Goal: Information Seeking & Learning: Learn about a topic

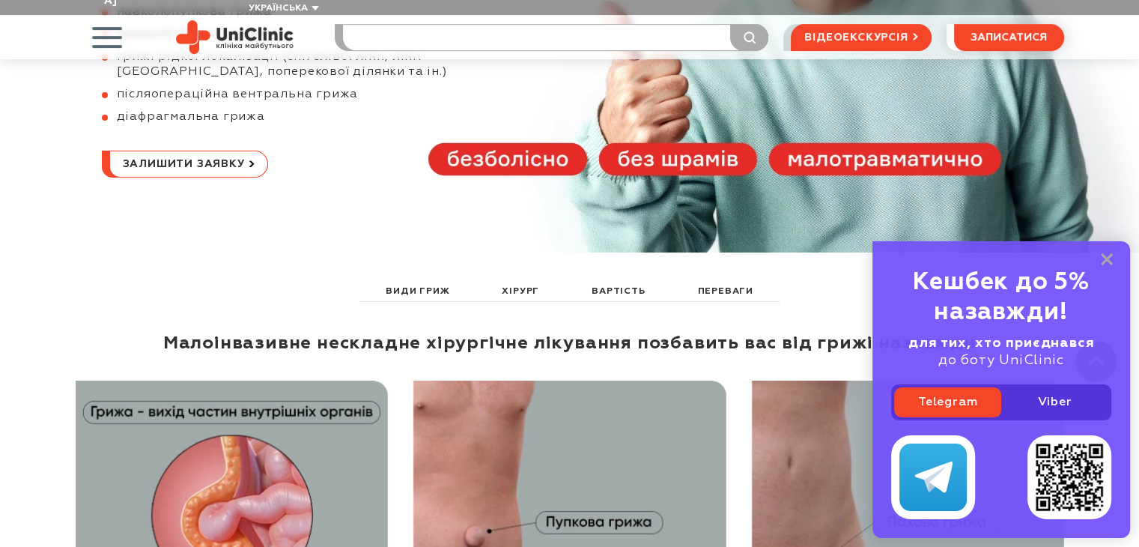
scroll to position [599, 0]
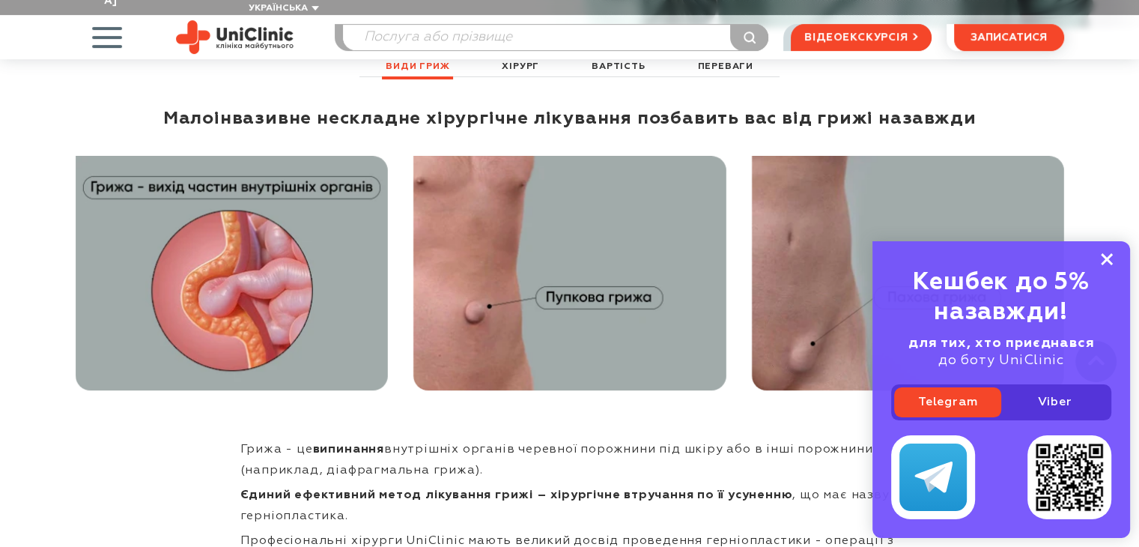
click at [1107, 262] on icon at bounding box center [1107, 259] width 12 height 13
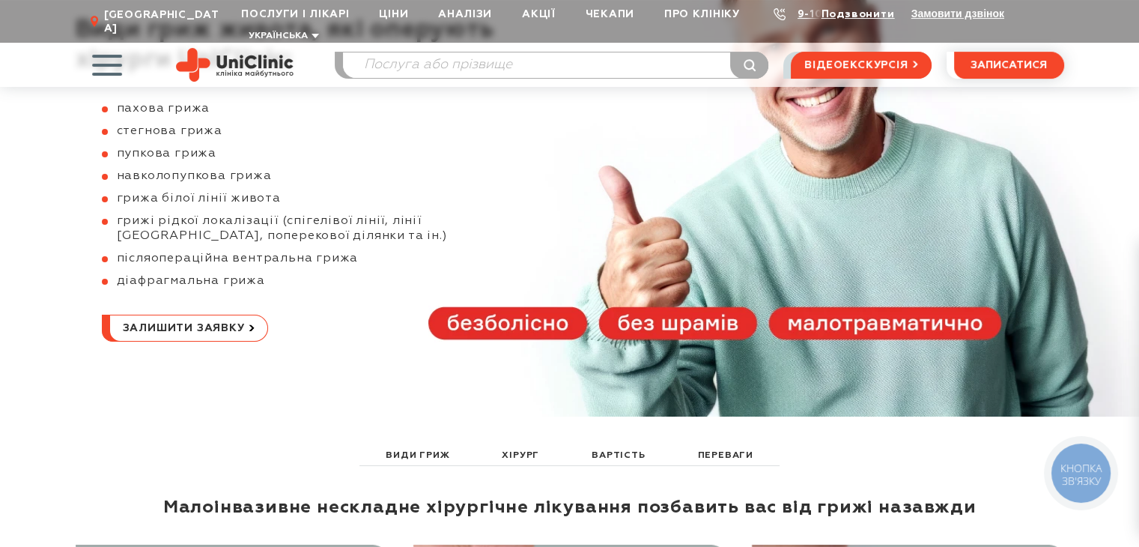
scroll to position [0, 0]
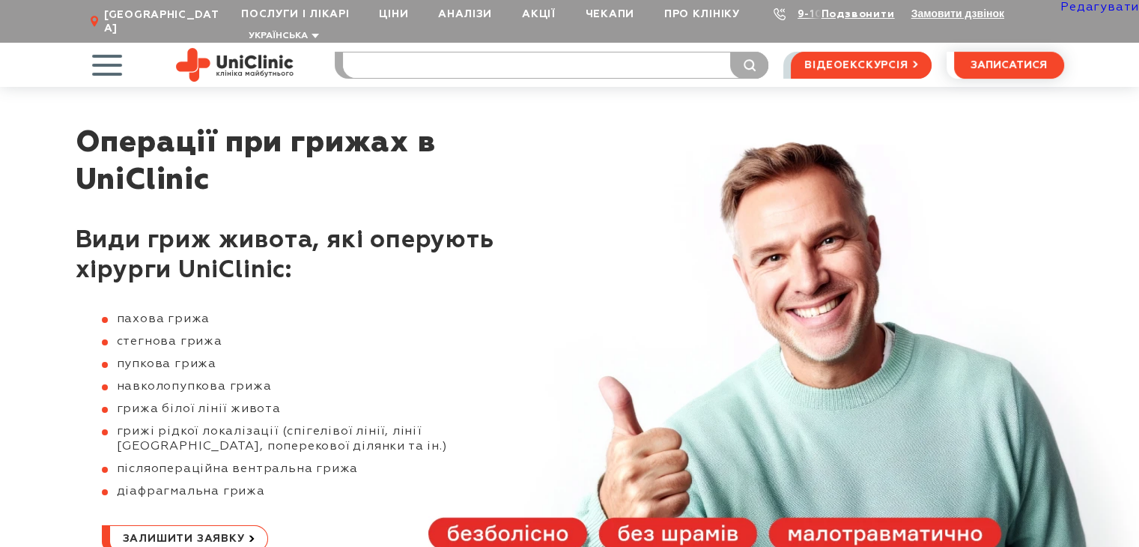
click at [450, 52] on input "search" at bounding box center [555, 64] width 425 height 25
type input "гинек"
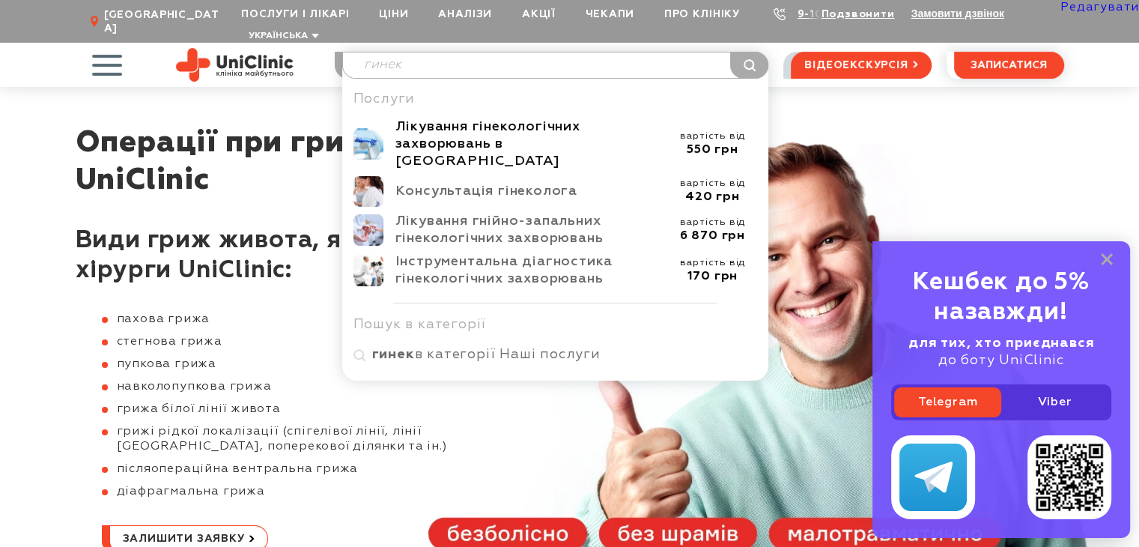
click at [478, 121] on div "Лікування гінекологічних захворювань в Запоріжжі" at bounding box center [531, 144] width 273 height 52
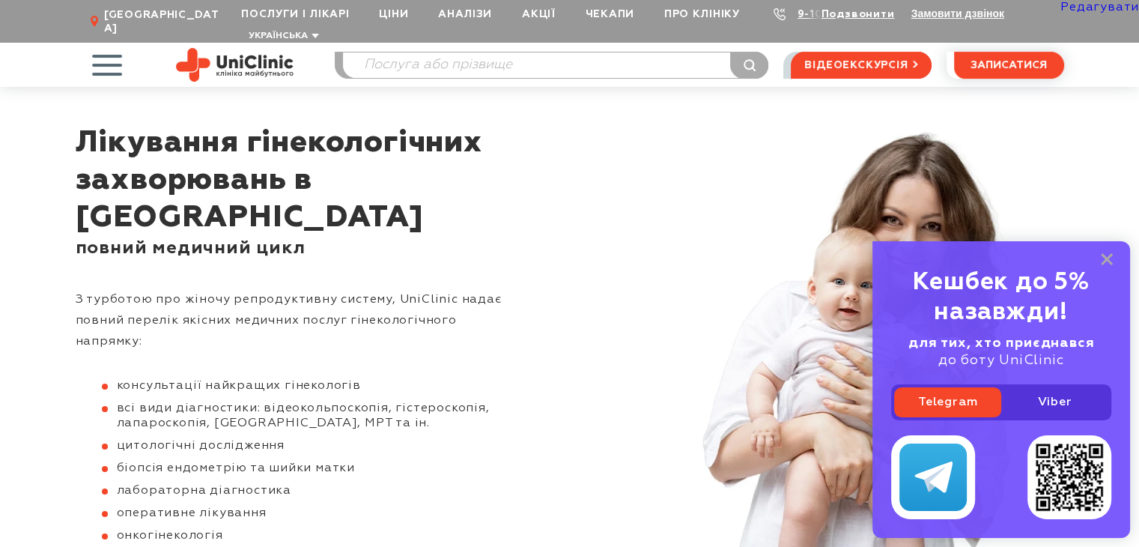
click at [1108, 6] on link "Редагувати" at bounding box center [1099, 7] width 79 height 12
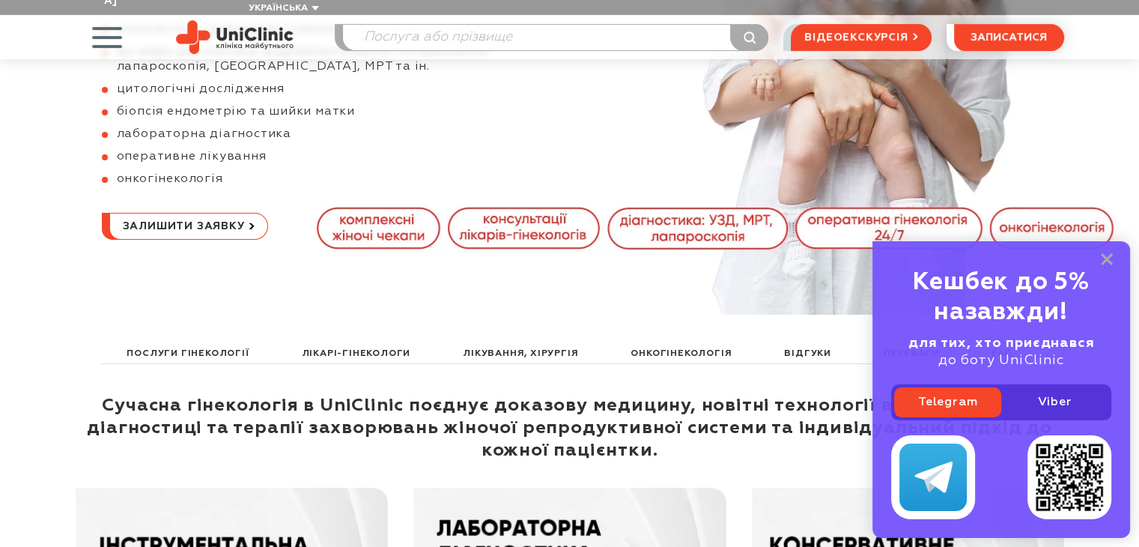
scroll to position [374, 0]
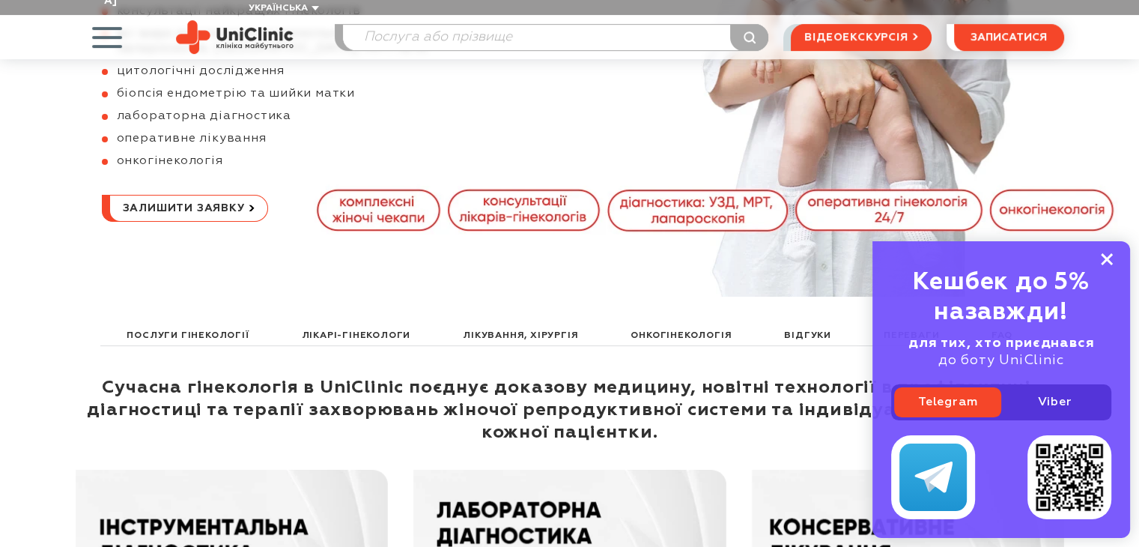
click at [1104, 261] on rect at bounding box center [1107, 259] width 12 height 12
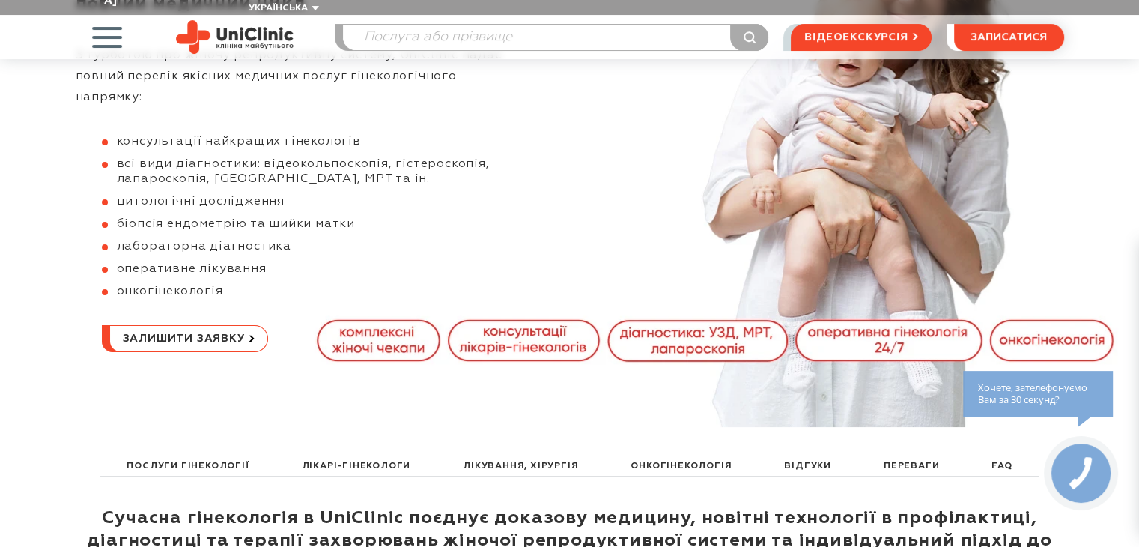
scroll to position [0, 0]
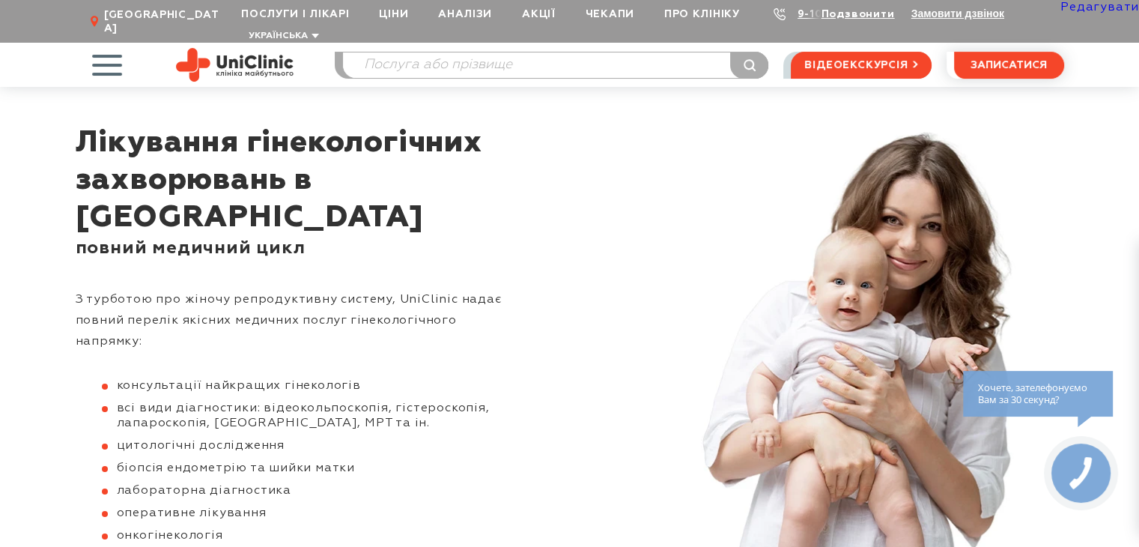
click at [1090, 7] on link "Редагувати" at bounding box center [1099, 7] width 79 height 12
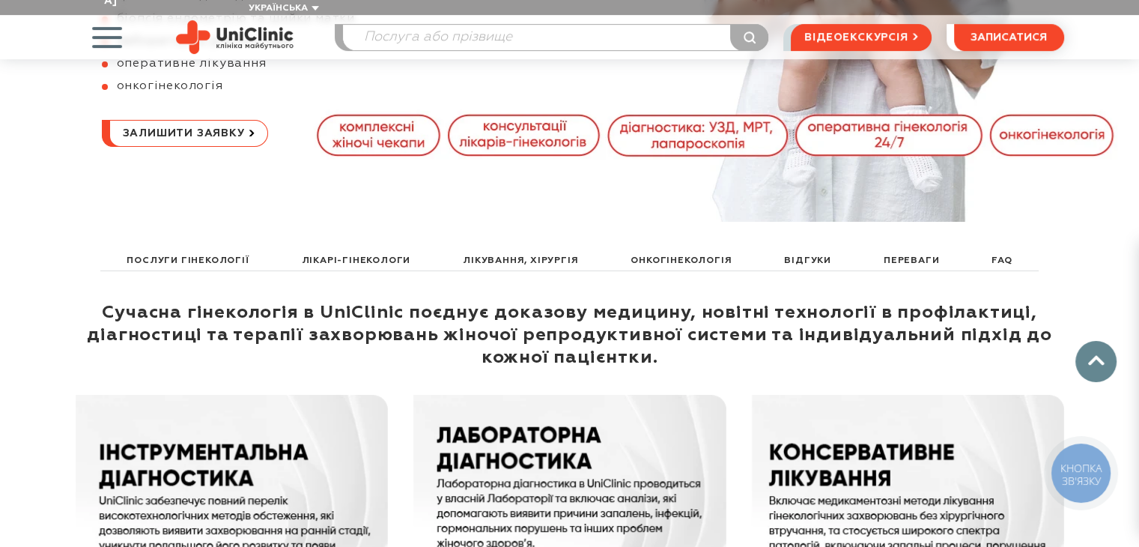
scroll to position [898, 0]
